Goal: Task Accomplishment & Management: Manage account settings

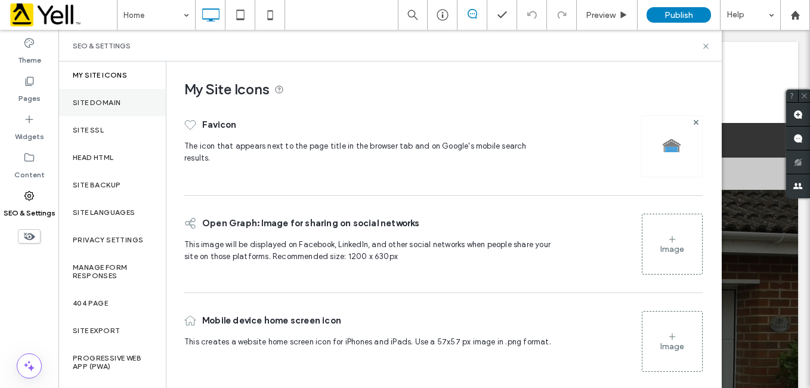
click at [109, 95] on div "Site Domain" at bounding box center [111, 102] width 107 height 27
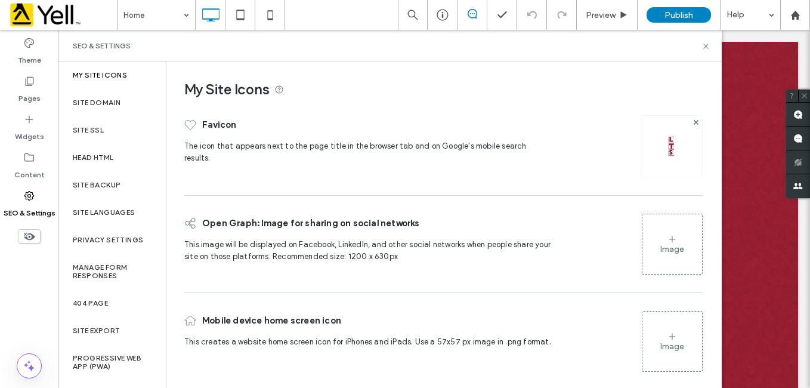
click at [27, 194] on icon at bounding box center [29, 196] width 12 height 12
click at [94, 100] on label "Site Domain" at bounding box center [97, 102] width 48 height 8
